Goal: Information Seeking & Learning: Learn about a topic

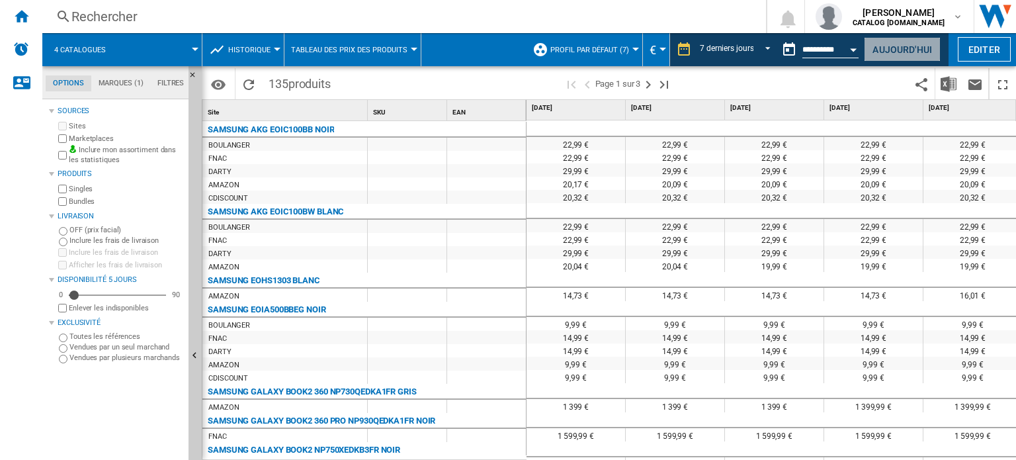
click at [899, 47] on button "Aujourd'hui" at bounding box center [902, 49] width 77 height 24
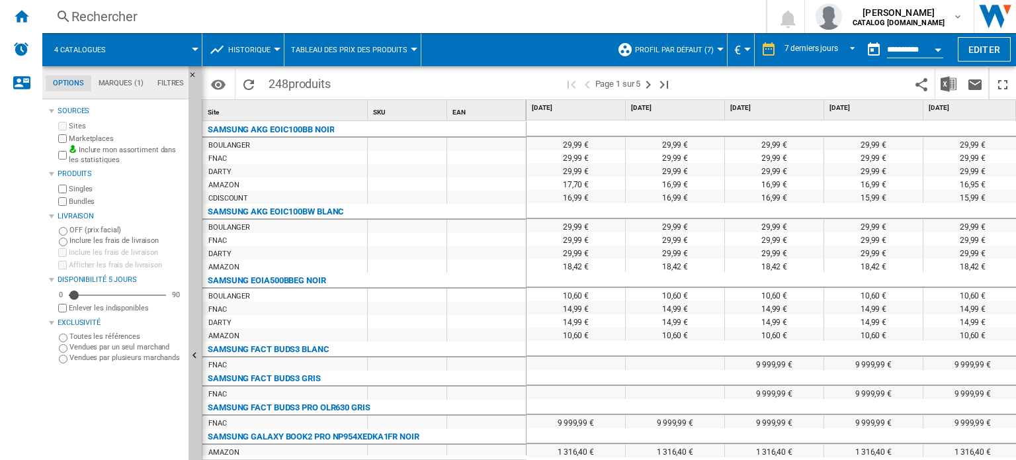
click at [257, 46] on span "Historique" at bounding box center [249, 50] width 42 height 9
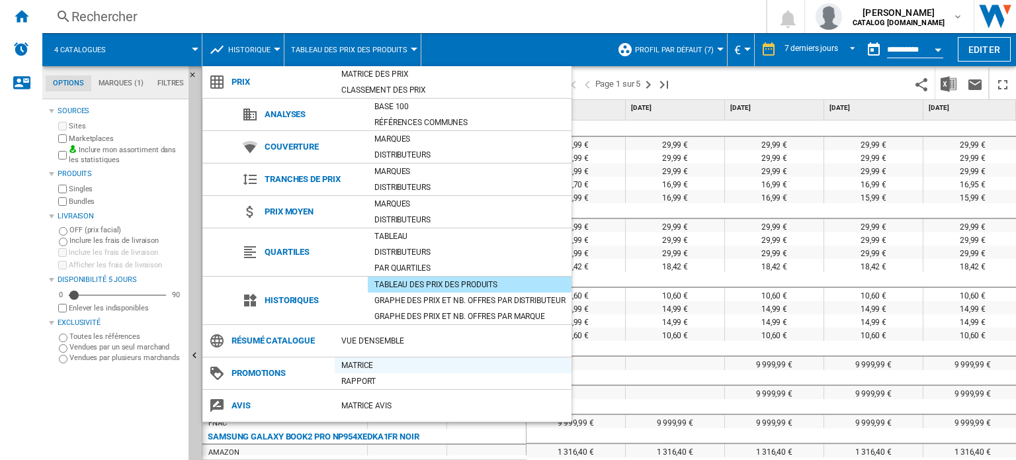
click at [357, 366] on div "Matrice" at bounding box center [453, 365] width 237 height 13
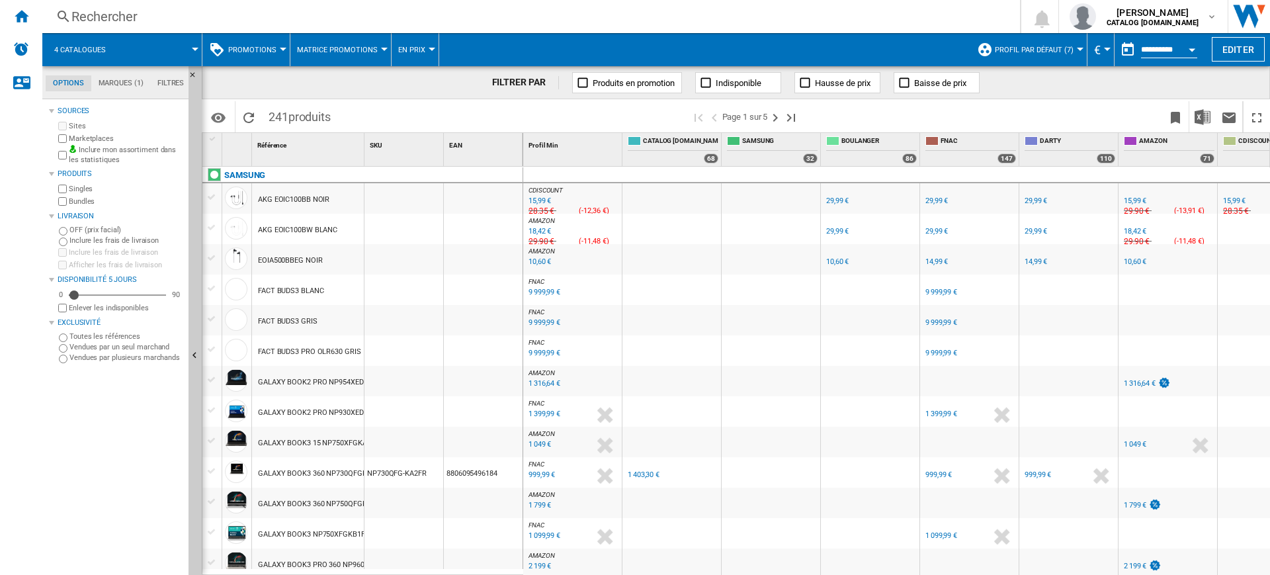
drag, startPoint x: 1015, startPoint y: 2, endPoint x: 81, endPoint y: 470, distance: 1044.3
click at [81, 459] on div "Sources Sites Marketplaces Inclure mon assortiment dans les statistiques Produi…" at bounding box center [116, 339] width 134 height 472
click at [940, 74] on button "Baisse de prix" at bounding box center [937, 82] width 86 height 21
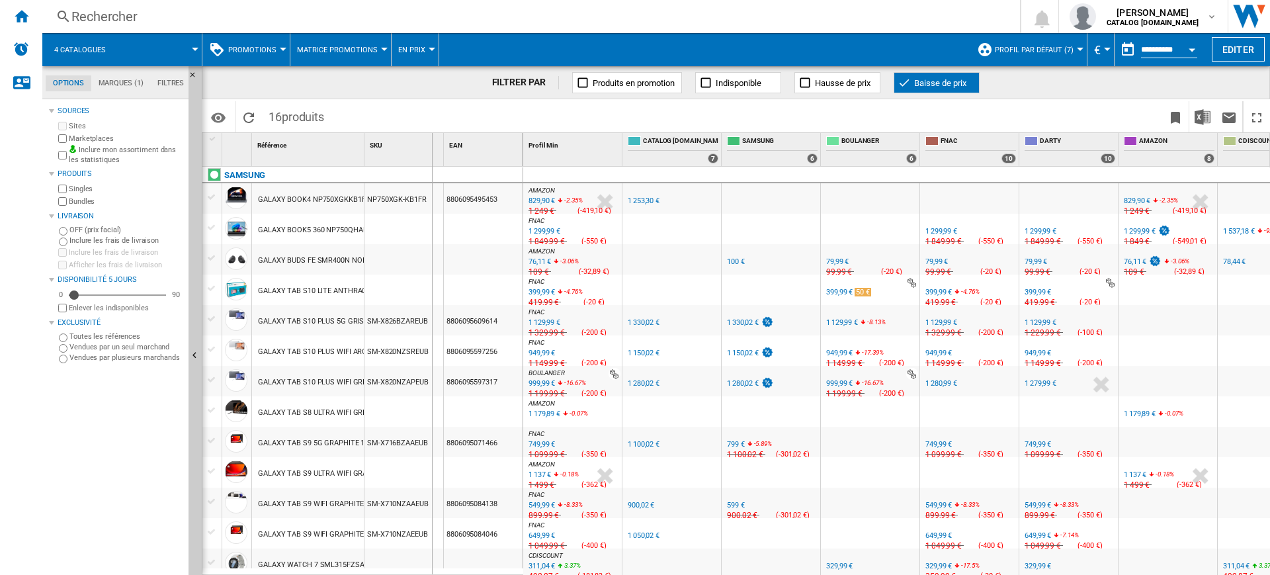
drag, startPoint x: 361, startPoint y: 148, endPoint x: 439, endPoint y: 150, distance: 78.1
click at [439, 150] on div "1 Référence 1 SKU 1 EAN 1" at bounding box center [362, 149] width 321 height 33
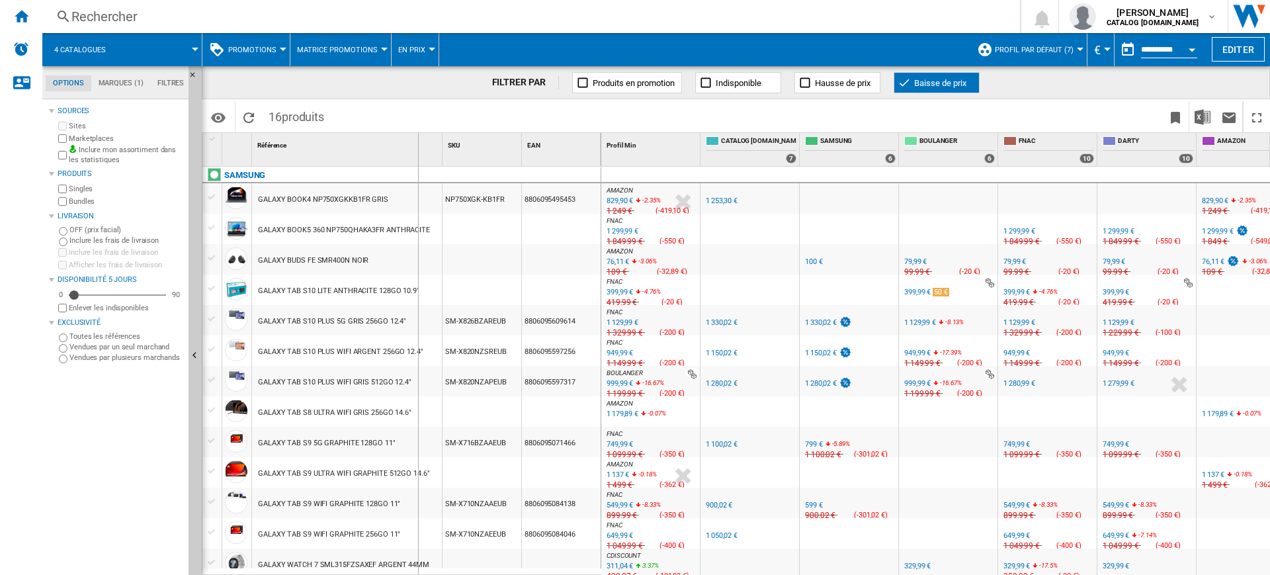
drag, startPoint x: 439, startPoint y: 150, endPoint x: 409, endPoint y: 150, distance: 30.4
click at [409, 150] on div "Référence 1" at bounding box center [347, 149] width 191 height 33
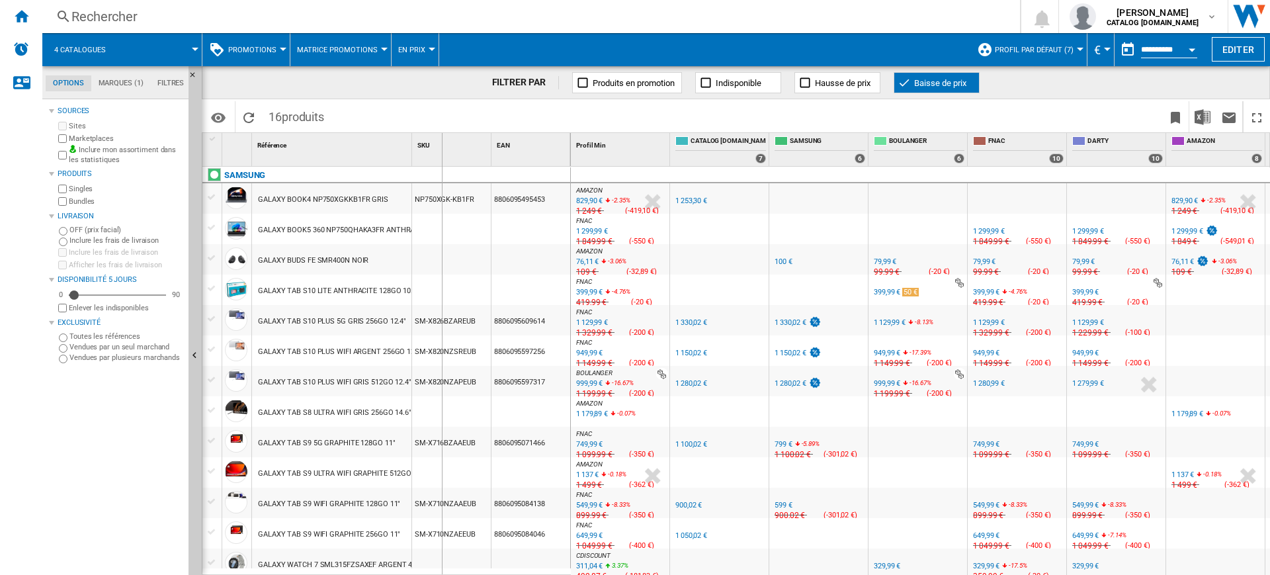
drag, startPoint x: 414, startPoint y: 148, endPoint x: 444, endPoint y: 152, distance: 30.1
click at [444, 152] on div "SKU 1" at bounding box center [451, 149] width 79 height 33
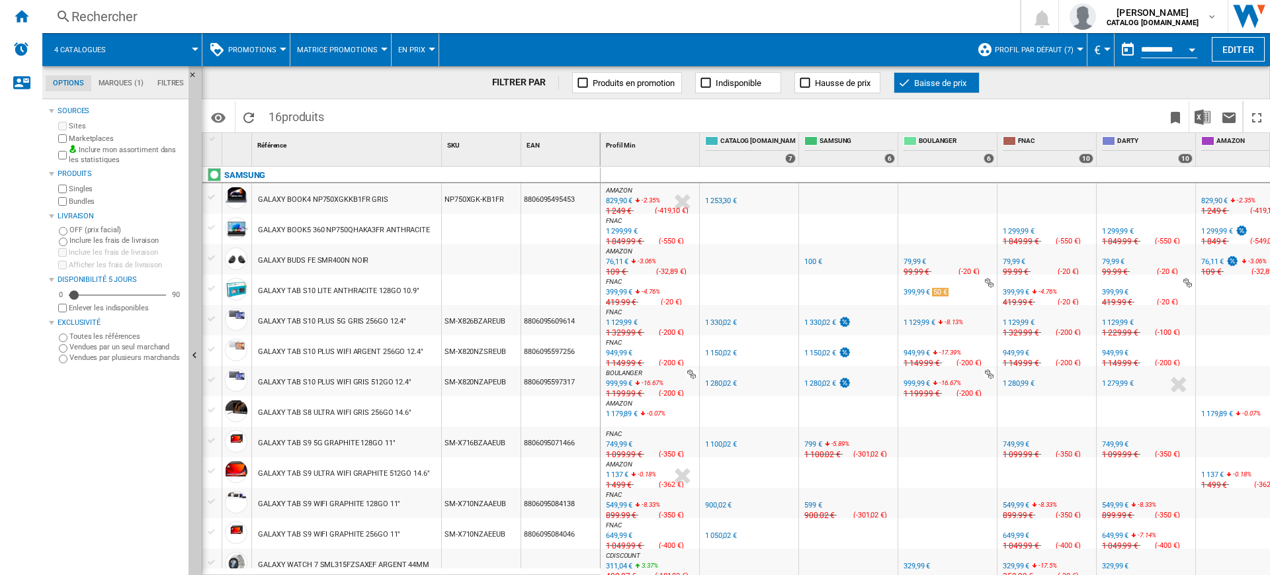
click at [1015, 228] on div "1 299,99 €" at bounding box center [1019, 231] width 32 height 9
